Goal: Task Accomplishment & Management: Complete application form

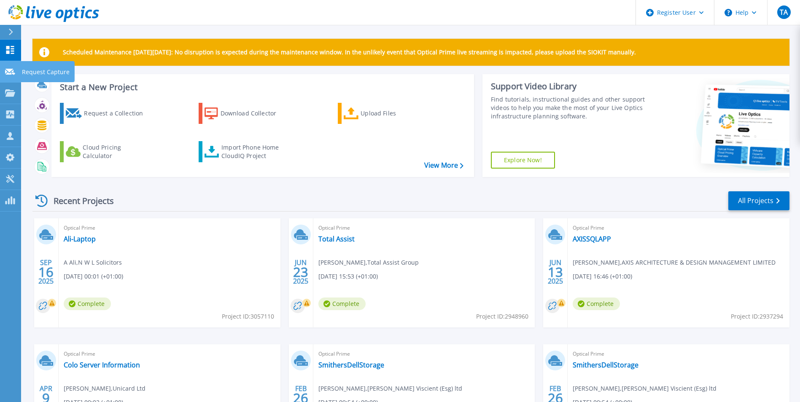
click at [11, 70] on icon at bounding box center [10, 72] width 10 height 6
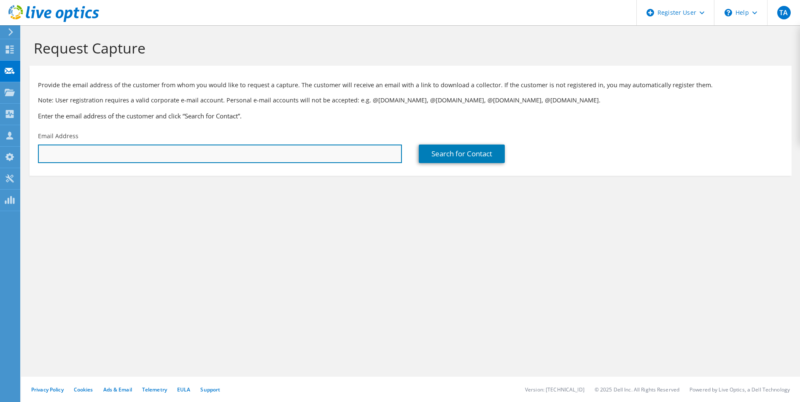
click at [331, 149] on input "text" at bounding box center [220, 154] width 364 height 19
paste input "support@digigreet.com"
type input "support@digigreet.com"
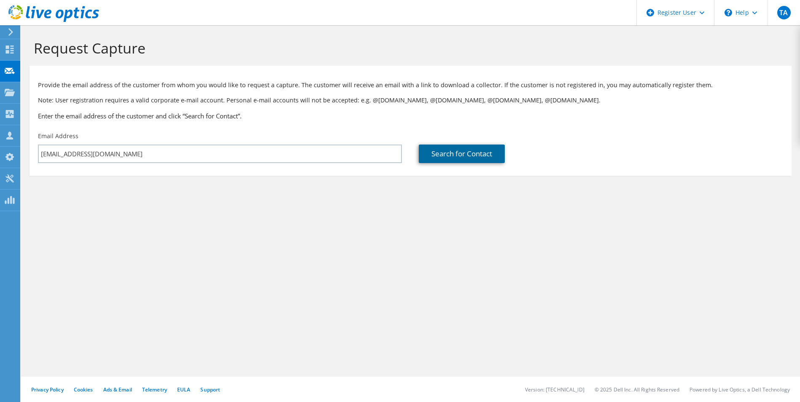
click at [456, 161] on link "Search for Contact" at bounding box center [462, 154] width 86 height 19
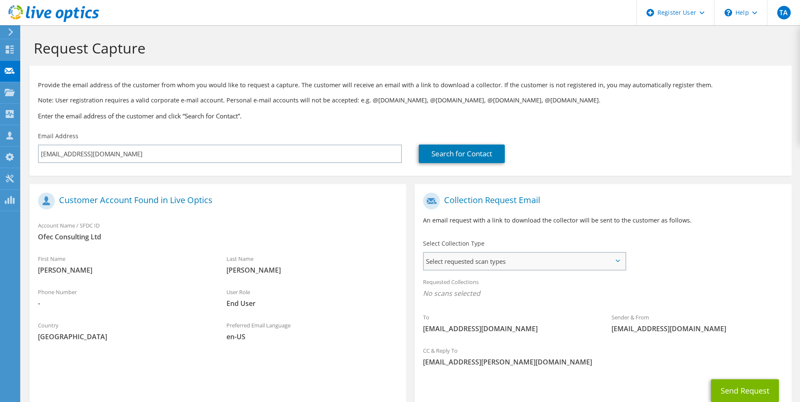
click at [534, 269] on span "Select requested scan types" at bounding box center [524, 261] width 201 height 17
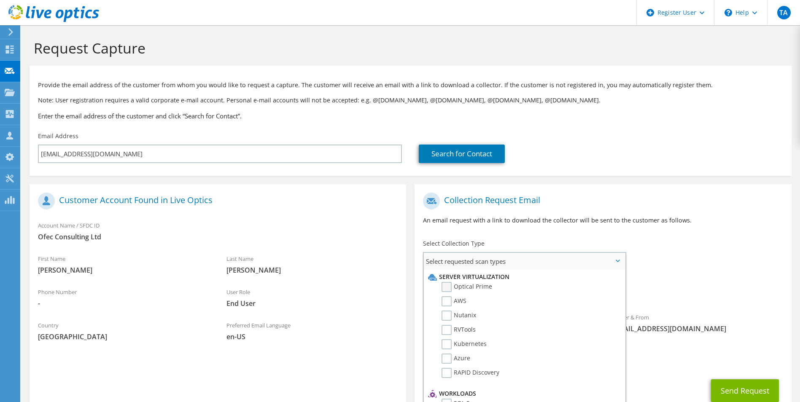
click at [450, 287] on label "Optical Prime" at bounding box center [466, 287] width 51 height 10
click at [0, 0] on input "Optical Prime" at bounding box center [0, 0] width 0 height 0
click at [751, 285] on div "Requested Collections No scans selected Optical Prime" at bounding box center [602, 290] width 376 height 34
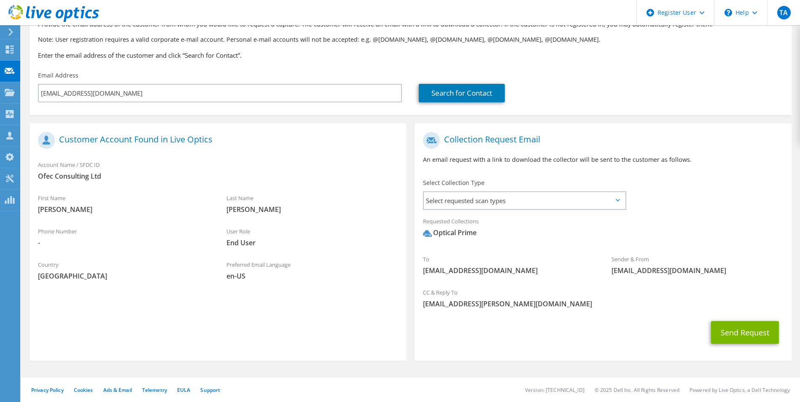
scroll to position [62, 0]
click at [739, 332] on button "Send Request" at bounding box center [745, 331] width 68 height 23
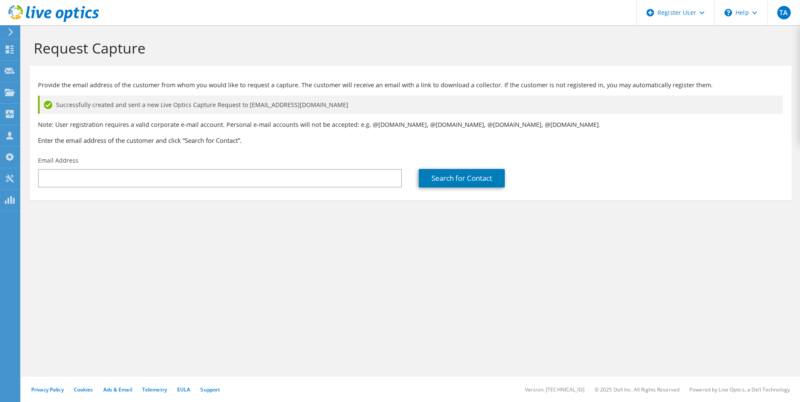
click at [332, 293] on div "Request Capture Provide the email address of the customer from whom you would l…" at bounding box center [410, 213] width 778 height 377
